Goal: Transaction & Acquisition: Download file/media

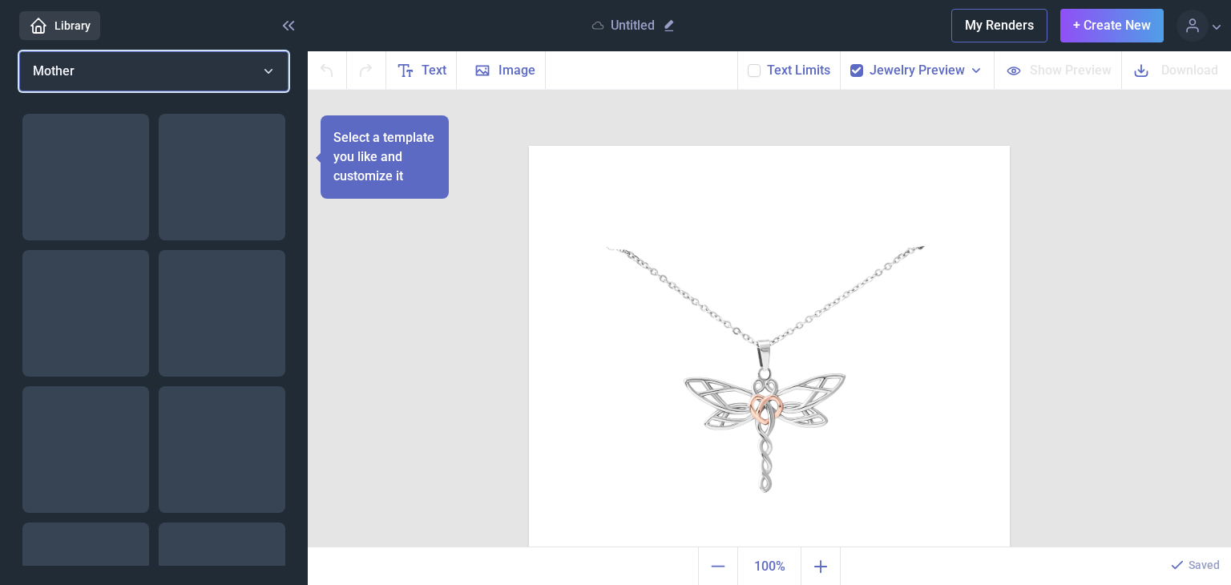
click at [196, 75] on button "Mother" at bounding box center [153, 71] width 269 height 40
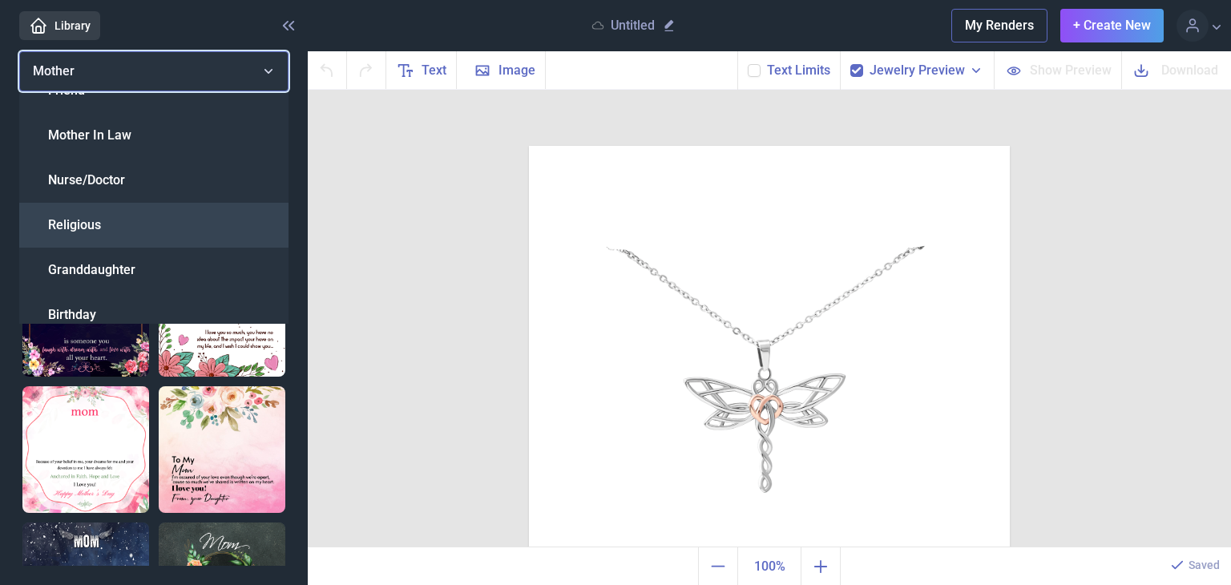
scroll to position [160, 0]
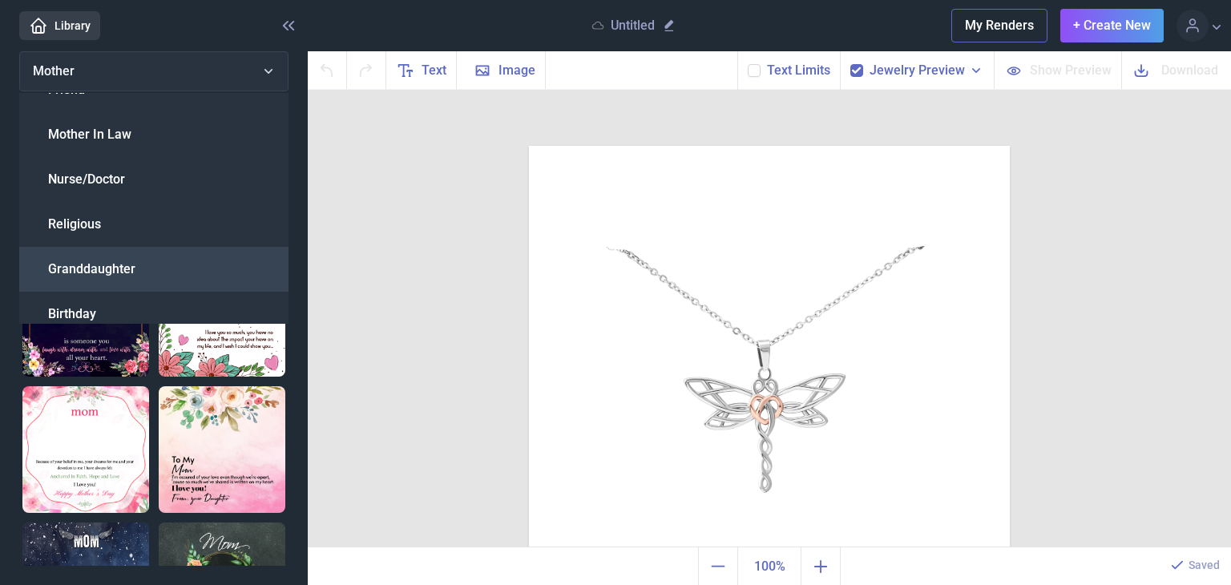
click at [186, 268] on div "Granddaughter" at bounding box center [153, 269] width 269 height 45
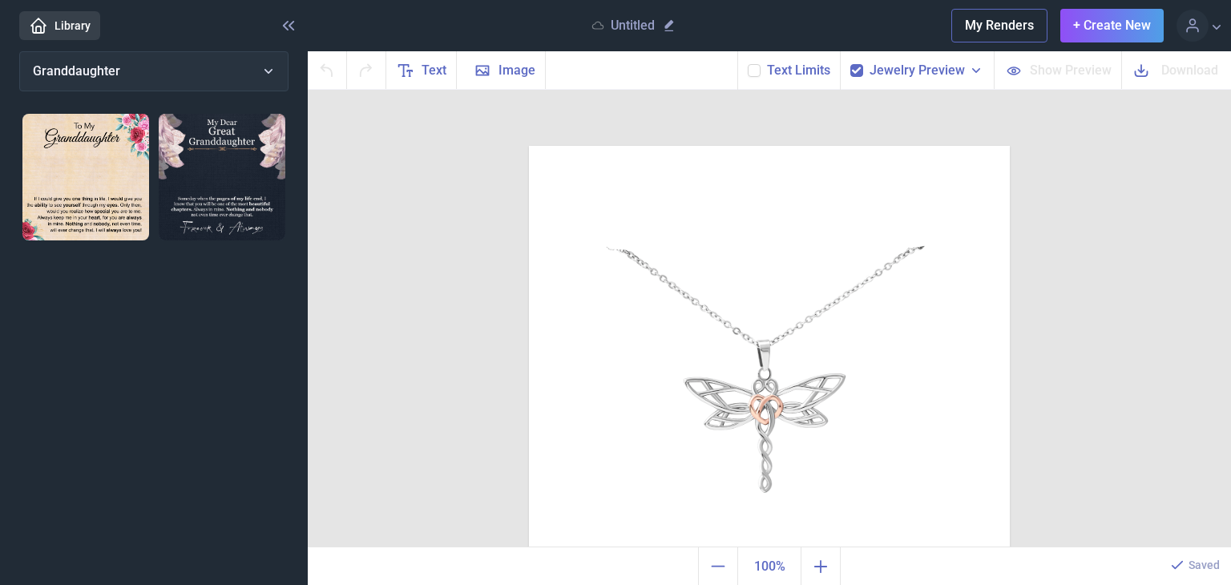
click at [109, 177] on img at bounding box center [85, 177] width 127 height 127
checkbox input "false"
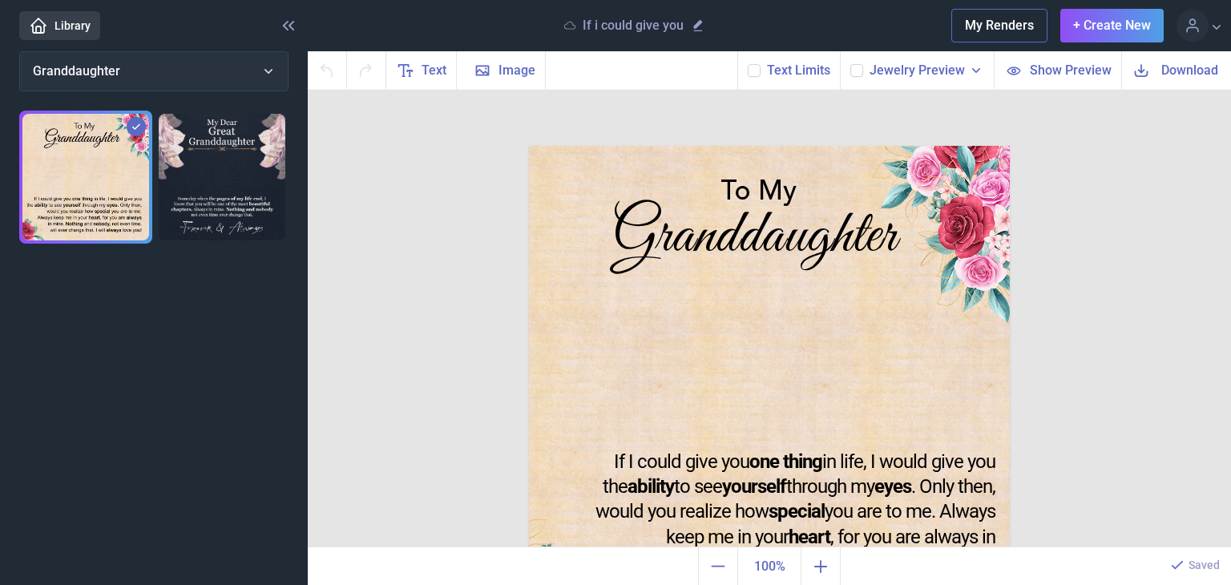
click at [1173, 66] on span "Download" at bounding box center [1189, 70] width 57 height 18
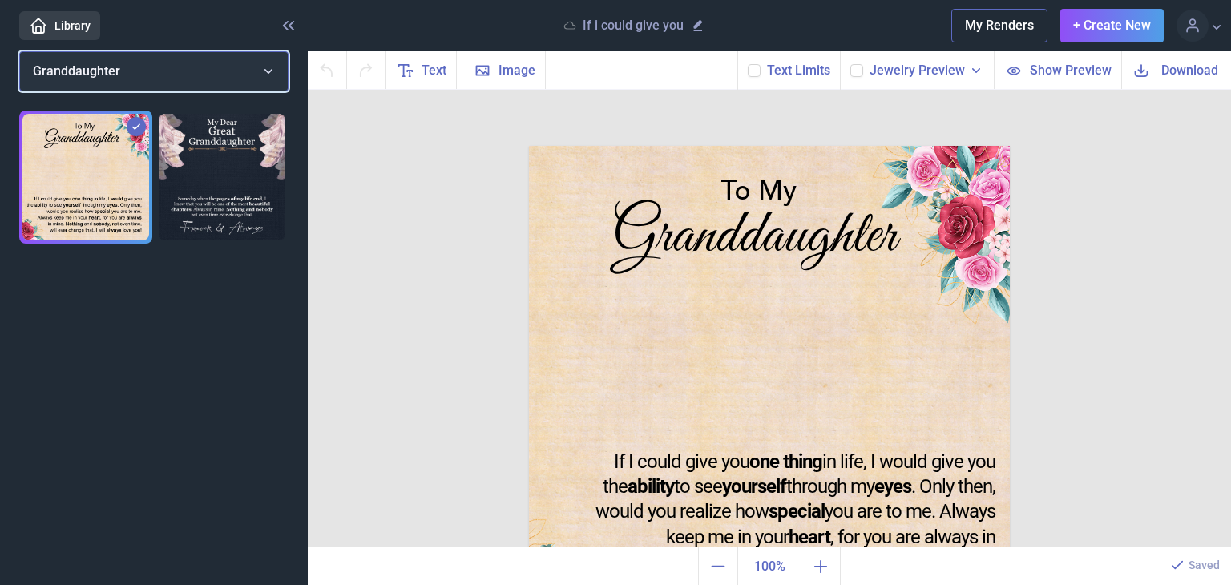
click at [108, 70] on span "Granddaughter" at bounding box center [76, 70] width 87 height 15
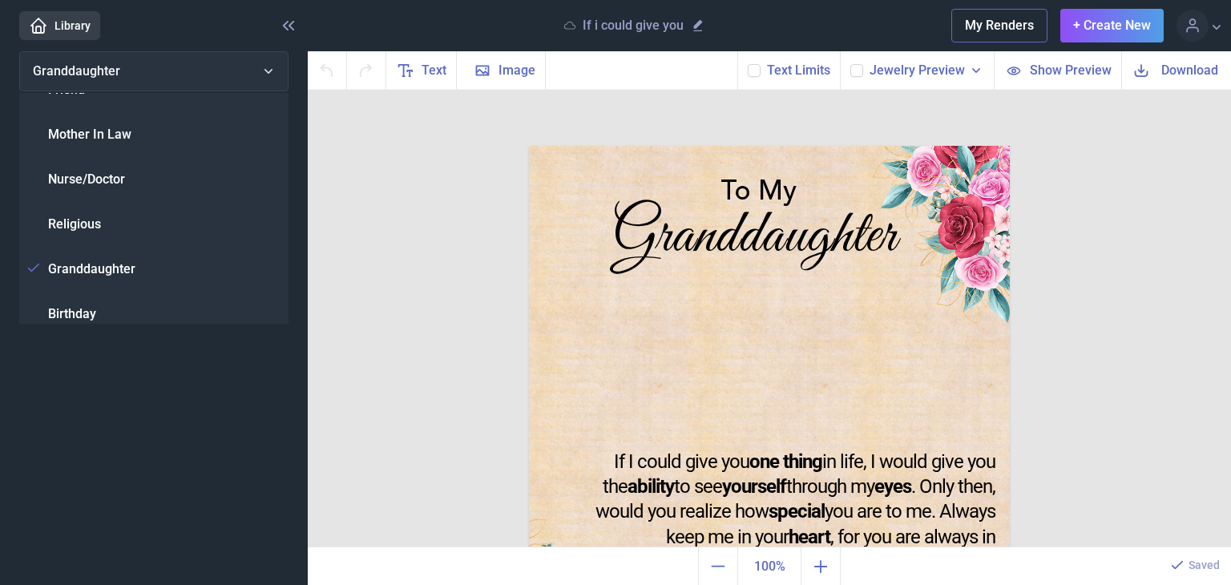
click at [436, 175] on div "To My Granddaughter If I could give you one thing in life, I would give you the…" at bounding box center [769, 319] width 923 height 458
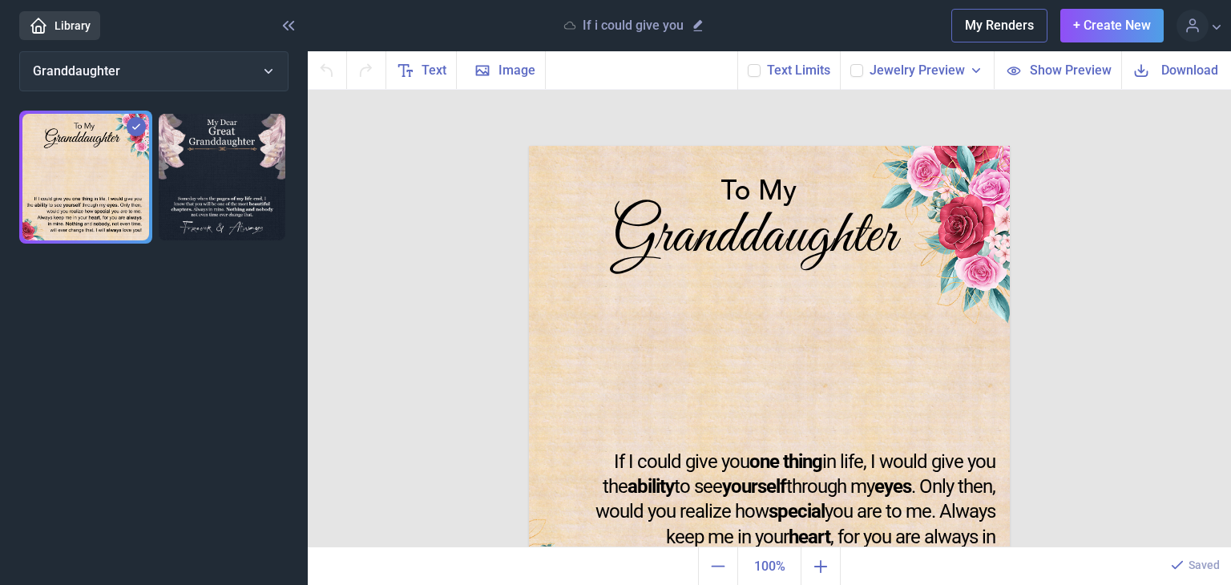
click at [263, 175] on img at bounding box center [222, 177] width 127 height 127
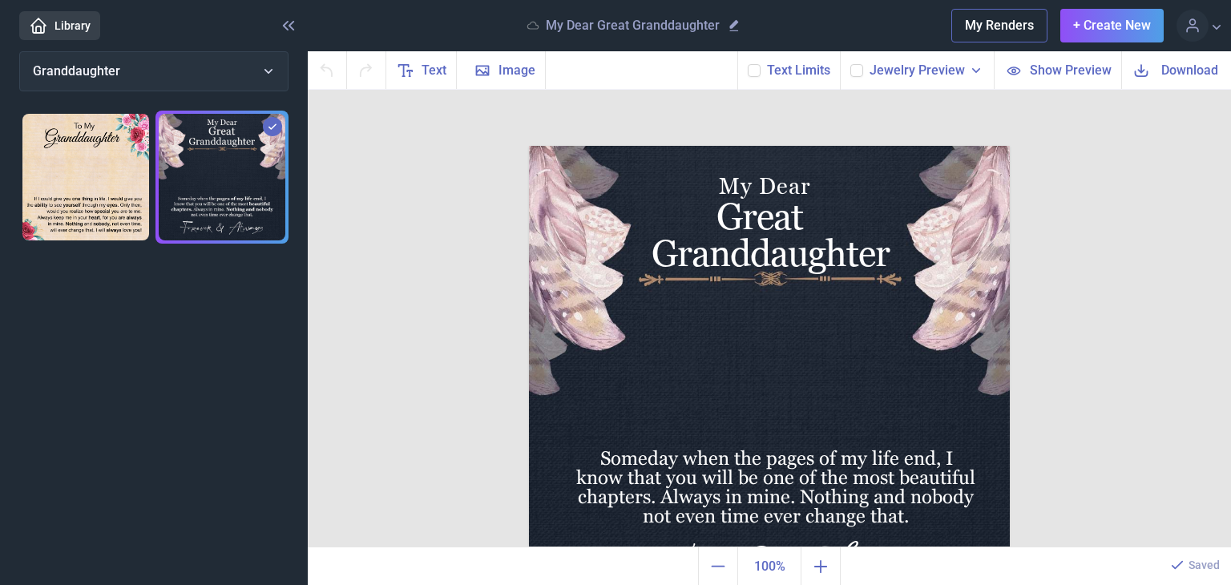
click at [1205, 69] on span "Download" at bounding box center [1189, 70] width 57 height 18
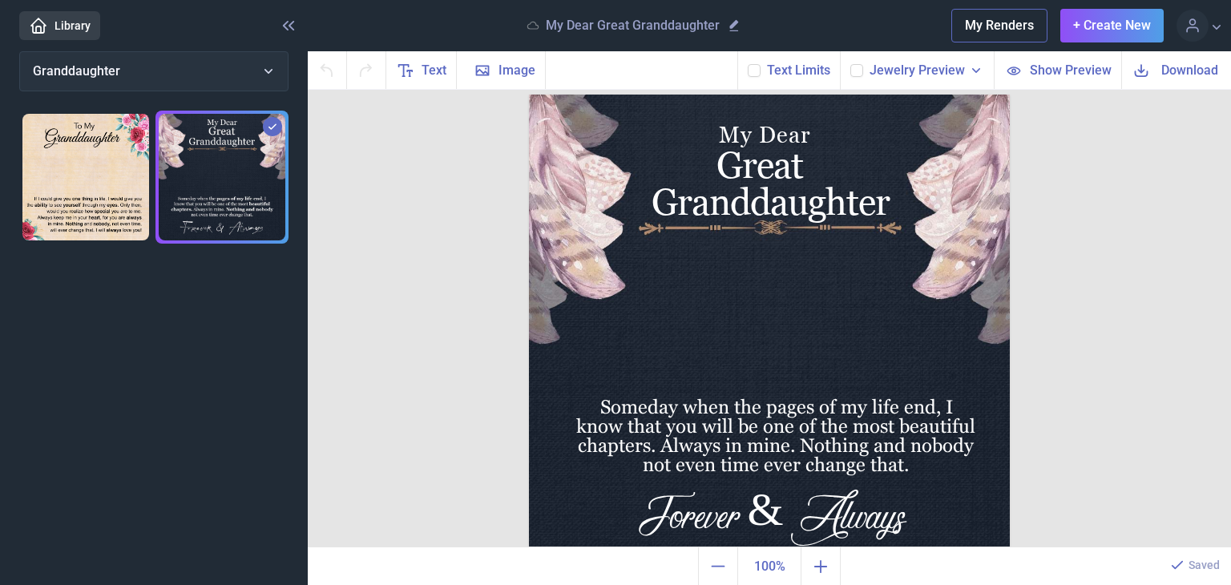
scroll to position [79, 0]
